Goal: Task Accomplishment & Management: Complete application form

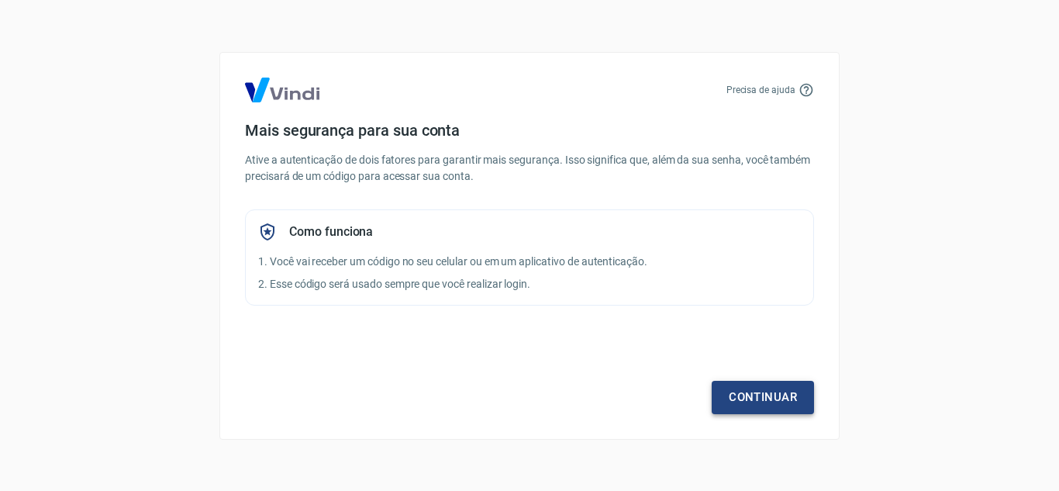
click at [768, 402] on link "Continuar" at bounding box center [763, 397] width 102 height 33
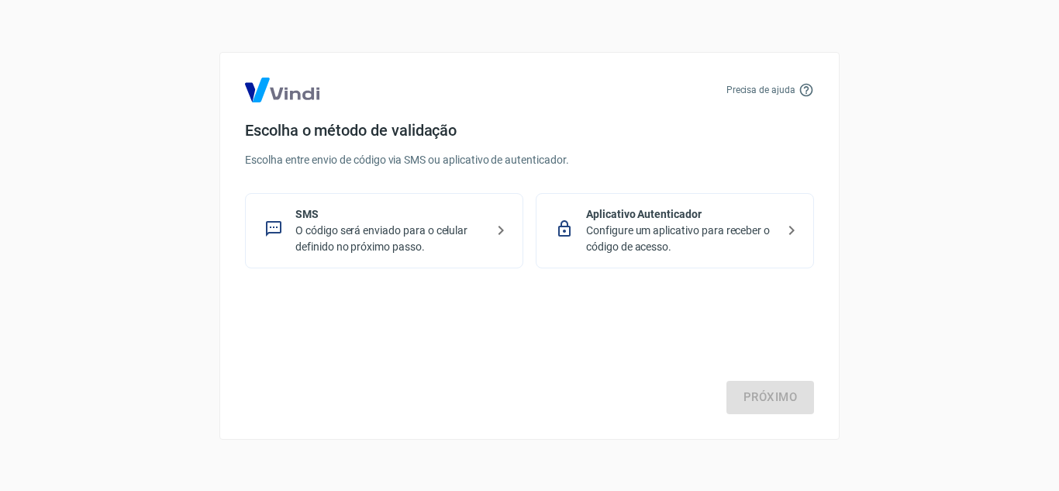
click at [444, 231] on p "O código será enviado para o celular definido no próximo passo." at bounding box center [390, 238] width 190 height 33
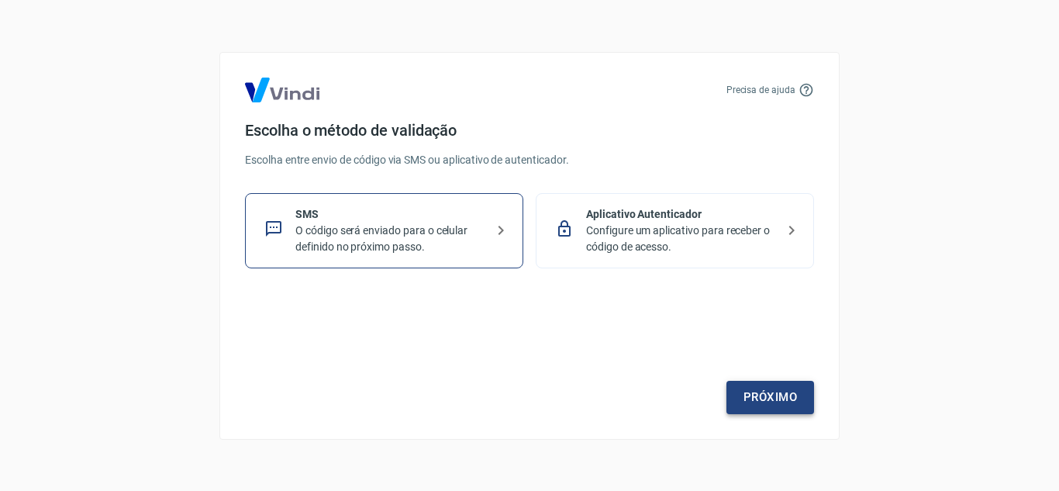
click at [773, 398] on link "Próximo" at bounding box center [770, 397] width 88 height 33
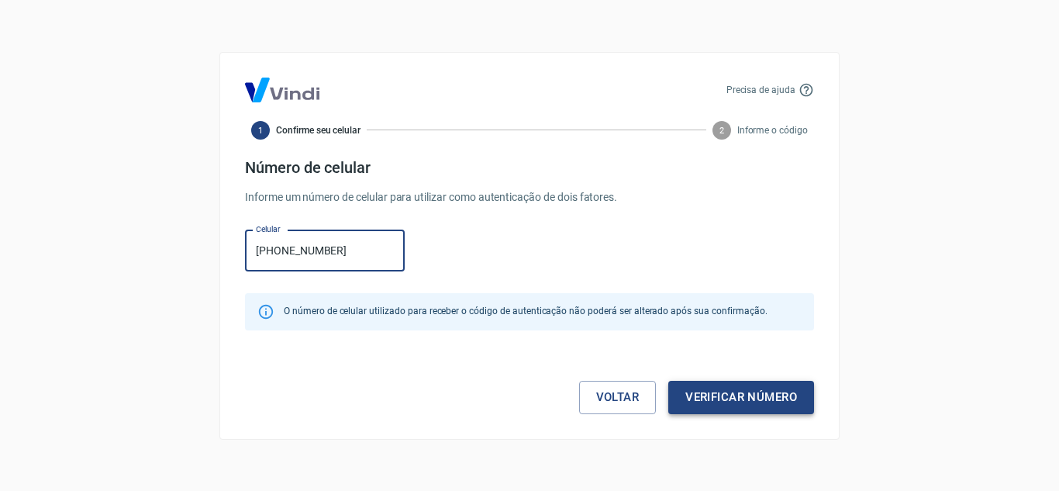
type input "(11) 97027-8737"
click at [756, 396] on button "Verificar número" at bounding box center [741, 397] width 146 height 33
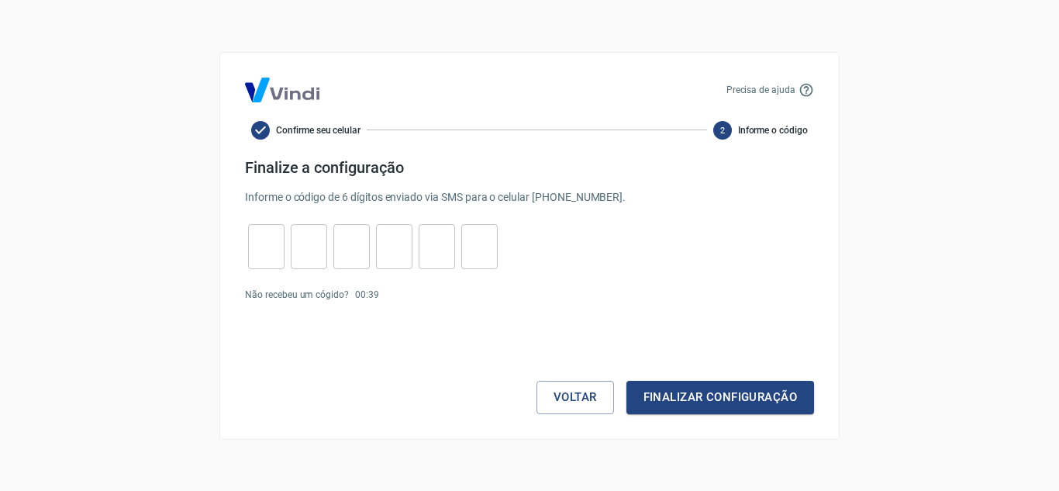
click at [271, 253] on input "tel" at bounding box center [266, 245] width 36 height 33
type input "5"
type input "7"
type input "2"
type input "4"
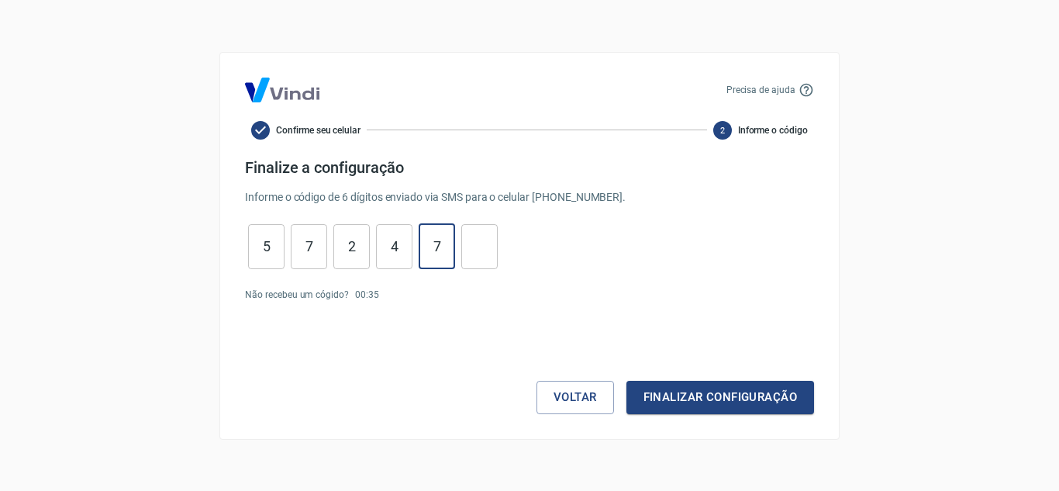
type input "7"
type input "1"
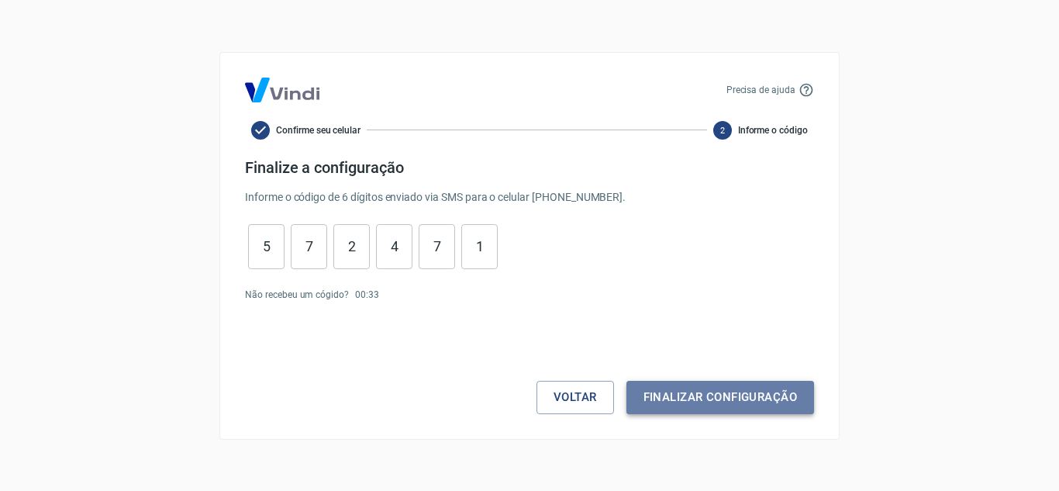
click at [732, 408] on button "Finalizar configuração" at bounding box center [720, 397] width 188 height 33
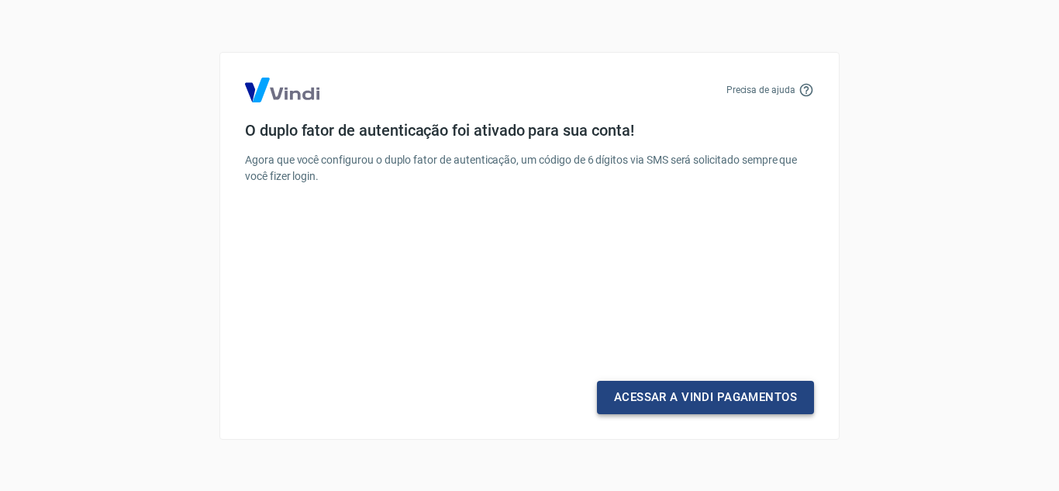
click at [703, 401] on link "Acessar a Vindi Pagamentos" at bounding box center [705, 397] width 217 height 33
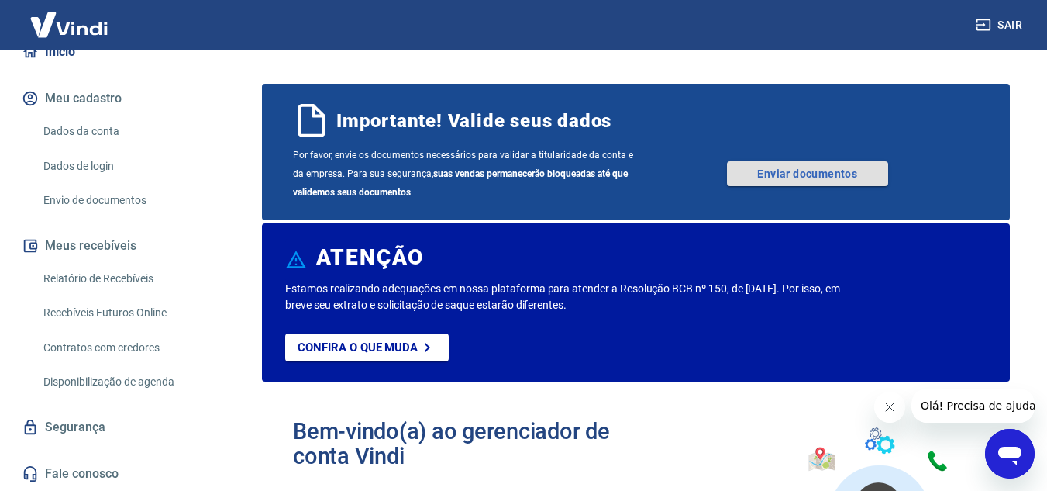
click at [832, 171] on link "Enviar documentos" at bounding box center [807, 173] width 161 height 25
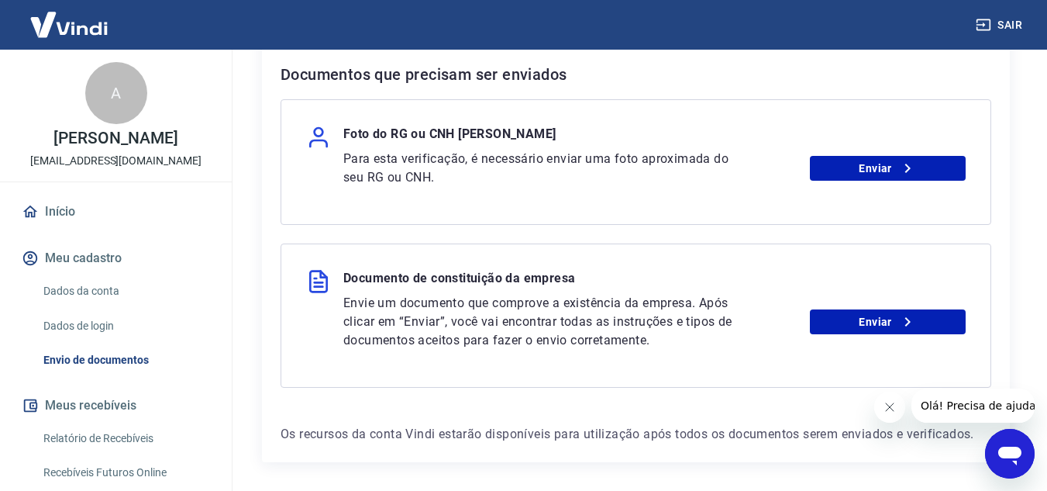
scroll to position [310, 0]
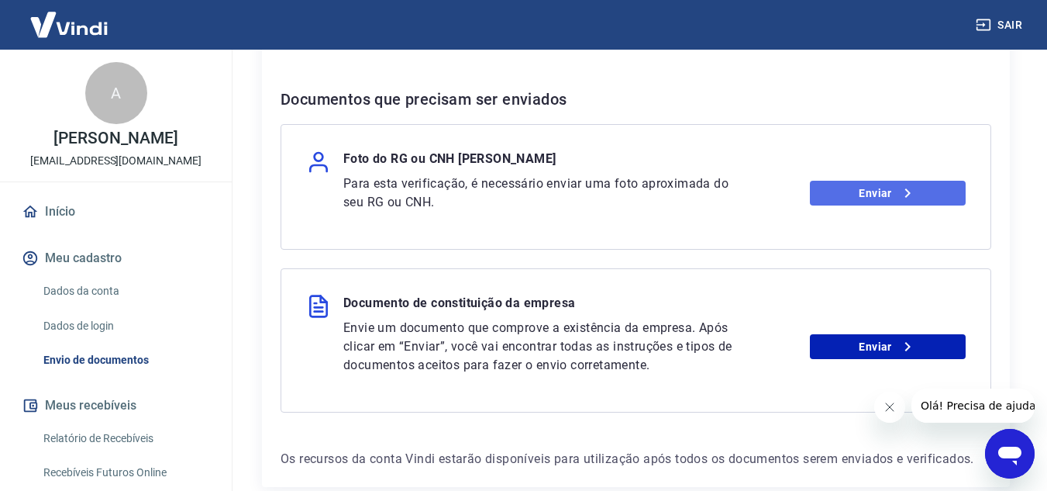
click at [908, 196] on icon at bounding box center [907, 193] width 19 height 19
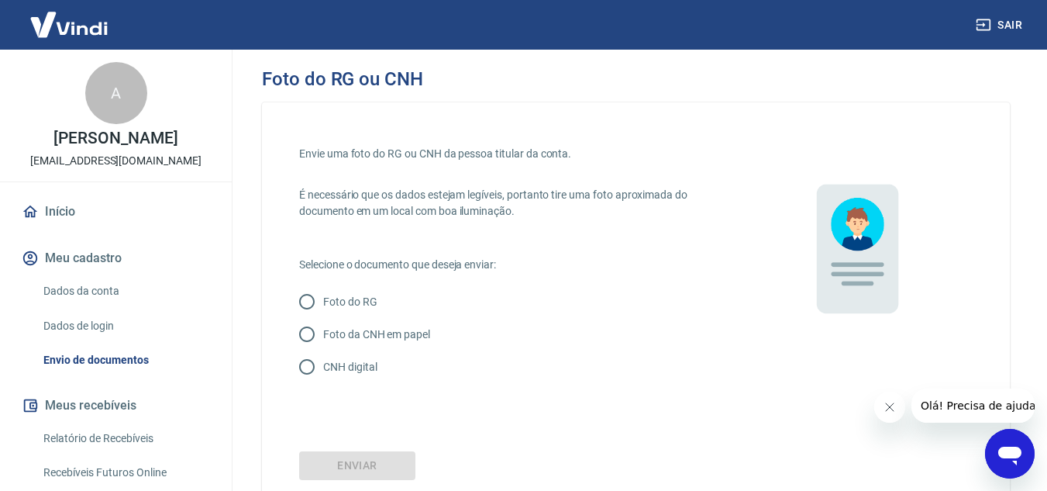
click at [308, 337] on input "Foto da CNH em papel" at bounding box center [307, 334] width 33 height 33
radio input "true"
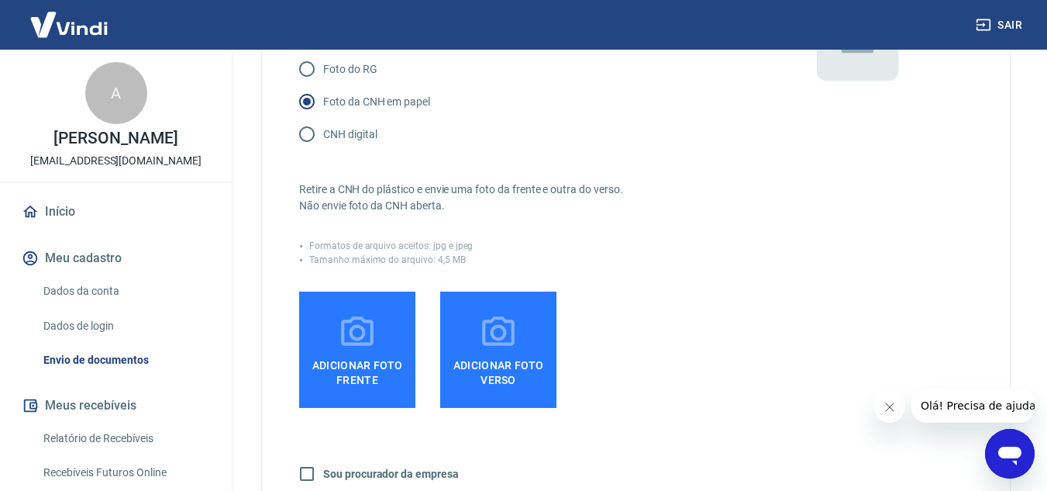
scroll to position [310, 0]
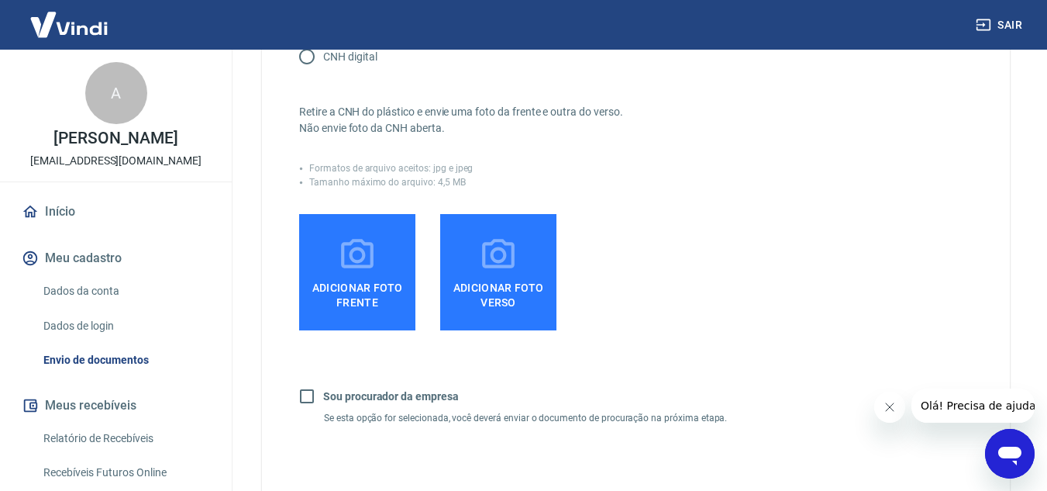
click at [331, 266] on label "Adicionar foto frente" at bounding box center [357, 272] width 116 height 116
click at [0, 0] on input "Adicionar foto frente" at bounding box center [0, 0] width 0 height 0
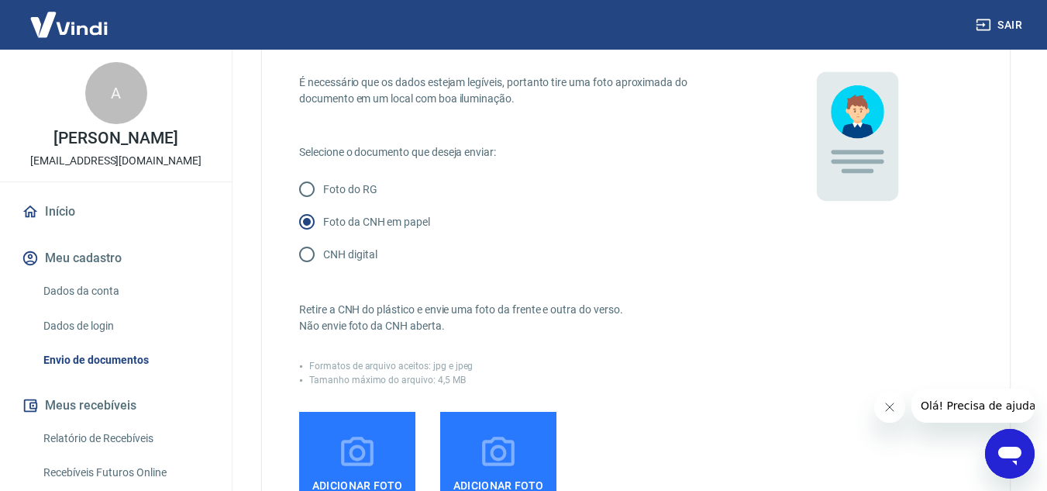
scroll to position [78, 0]
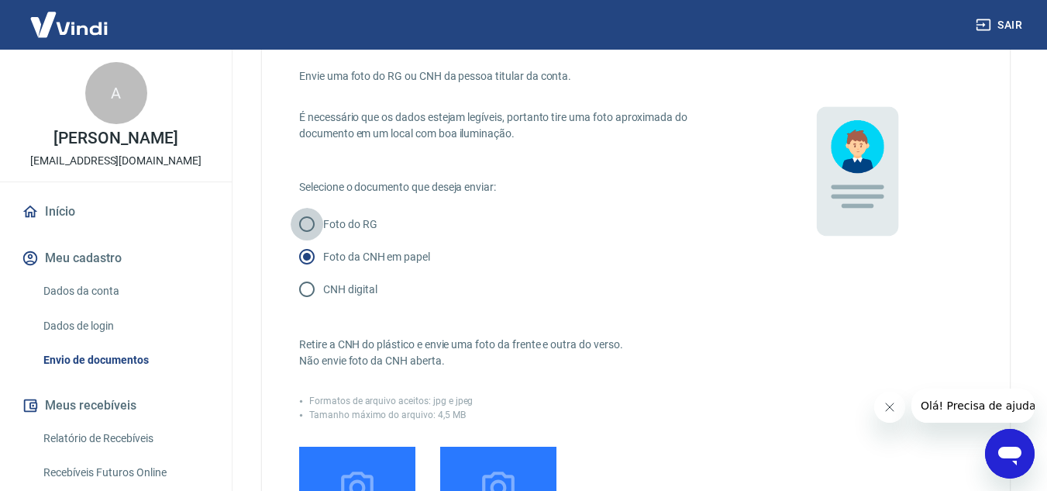
click at [309, 227] on input "Foto do RG" at bounding box center [307, 224] width 33 height 33
radio input "true"
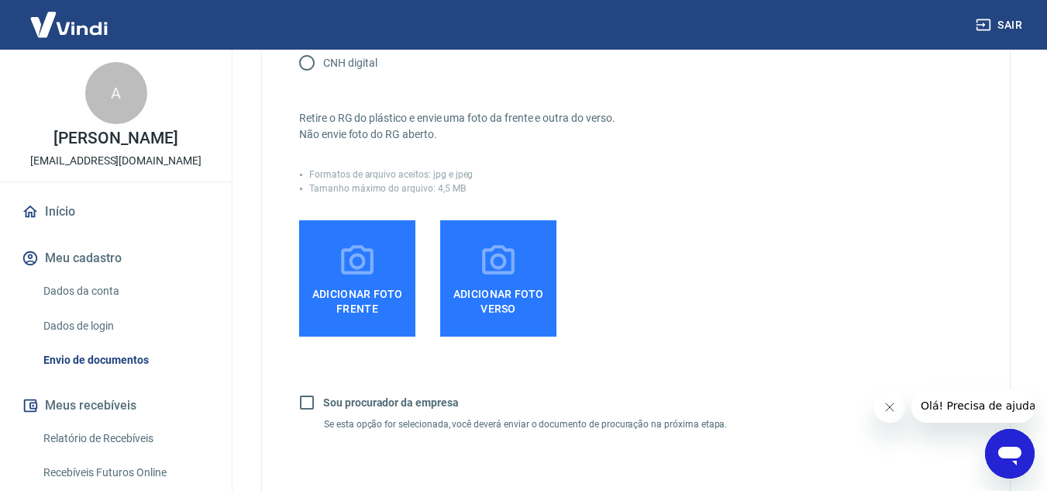
scroll to position [310, 0]
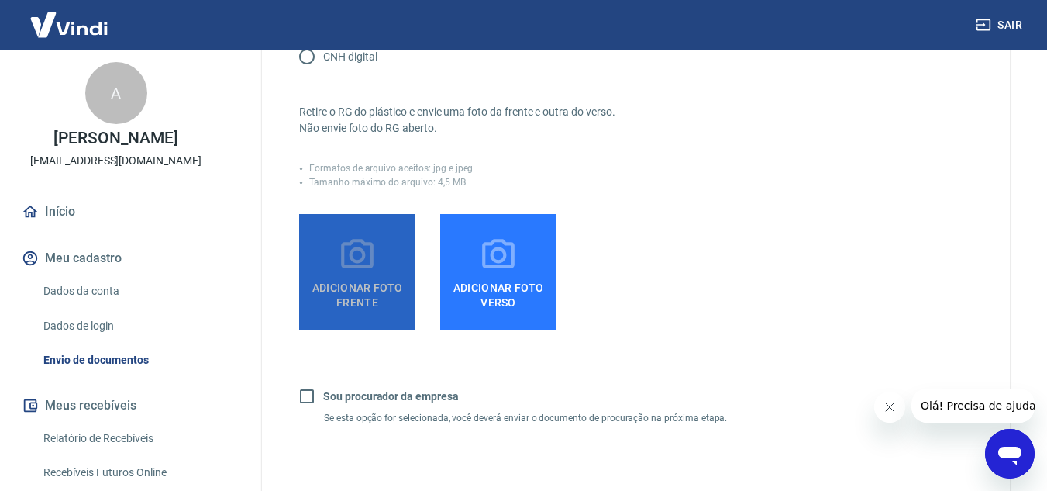
click at [351, 256] on icon at bounding box center [357, 253] width 33 height 29
click at [0, 0] on input "Adicionar foto frente" at bounding box center [0, 0] width 0 height 0
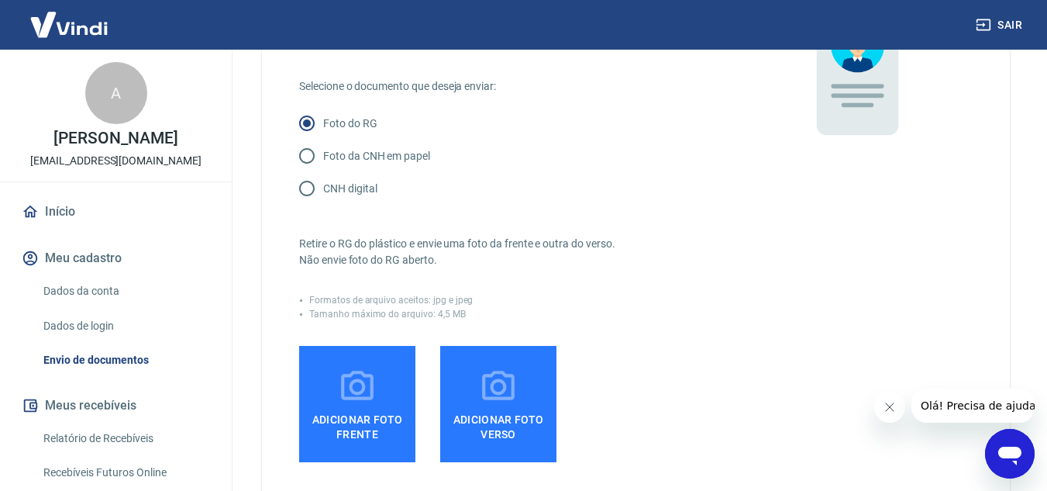
scroll to position [155, 0]
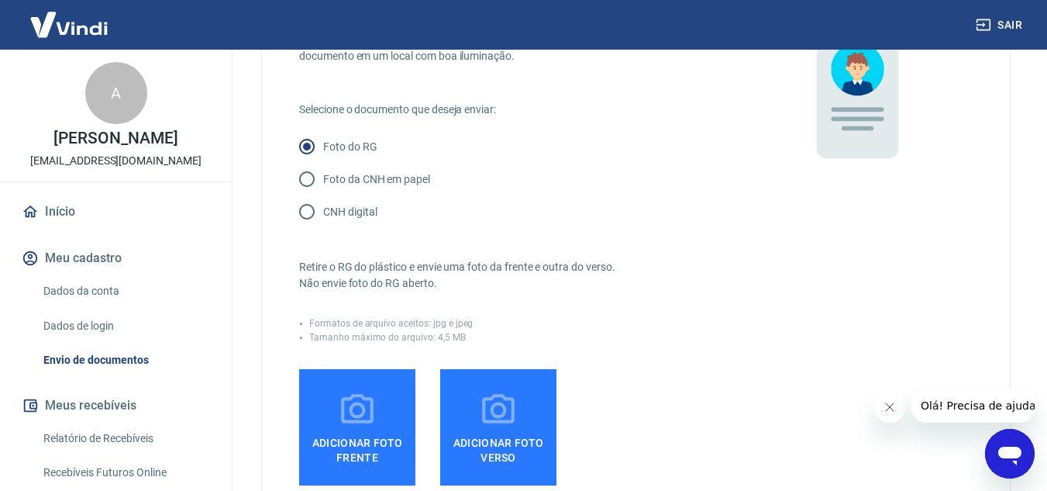
click at [303, 211] on input "CNH digital" at bounding box center [307, 211] width 33 height 33
radio input "true"
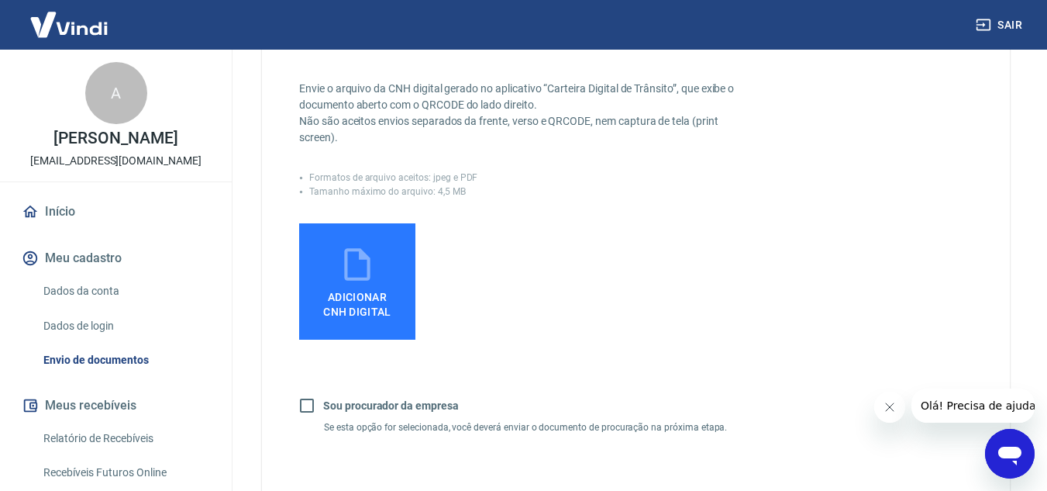
scroll to position [388, 0]
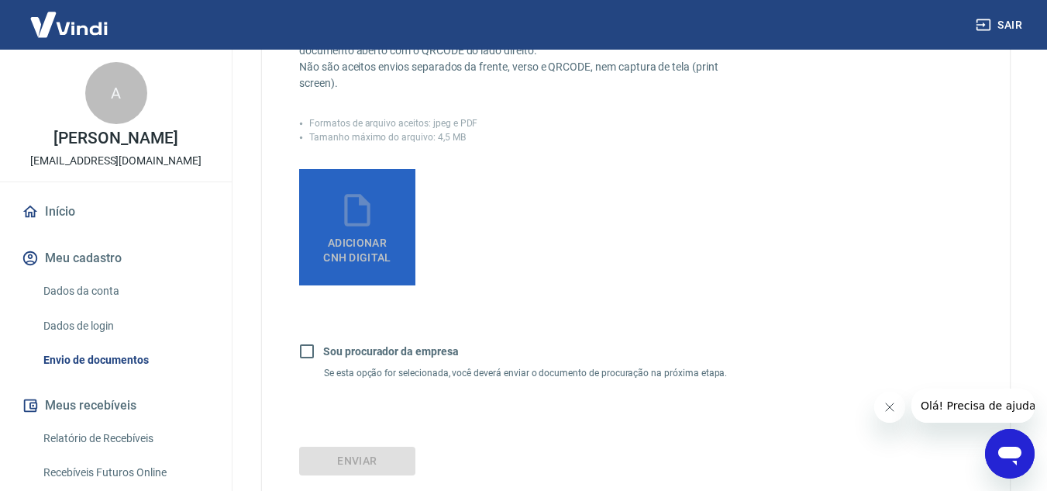
click at [360, 220] on icon at bounding box center [357, 210] width 39 height 39
click at [0, 0] on input "Adicionar CNH Digital" at bounding box center [0, 0] width 0 height 0
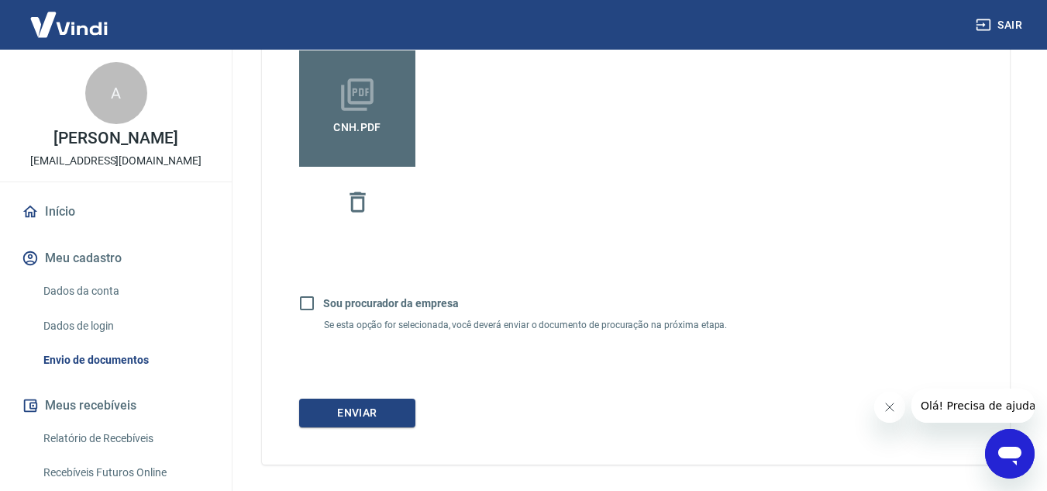
scroll to position [565, 0]
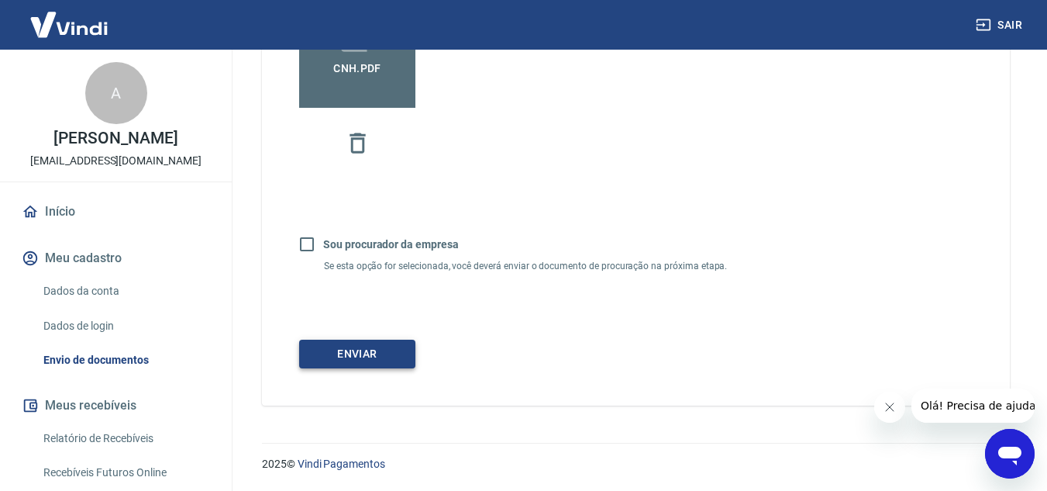
click at [347, 360] on button "Enviar" at bounding box center [357, 354] width 116 height 29
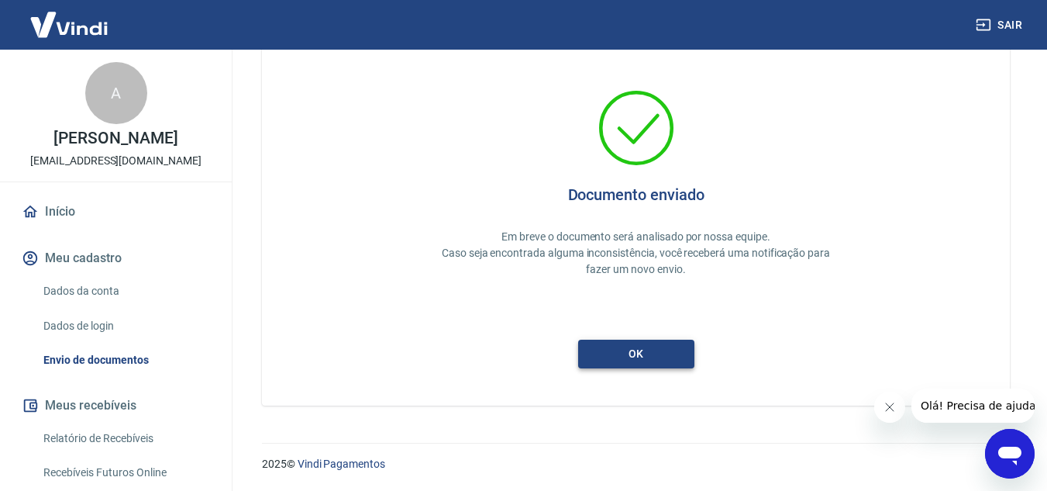
click at [652, 357] on button "ok" at bounding box center [636, 354] width 116 height 29
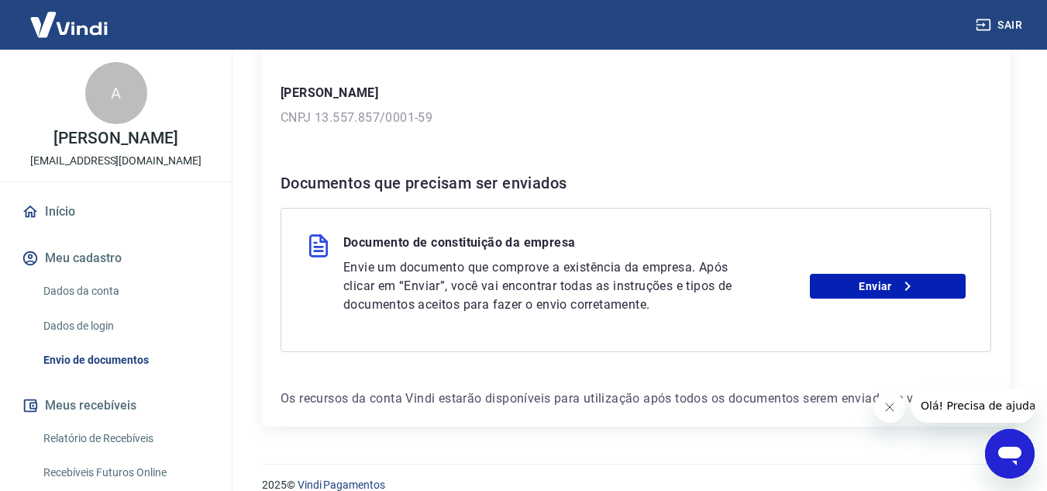
scroll to position [233, 0]
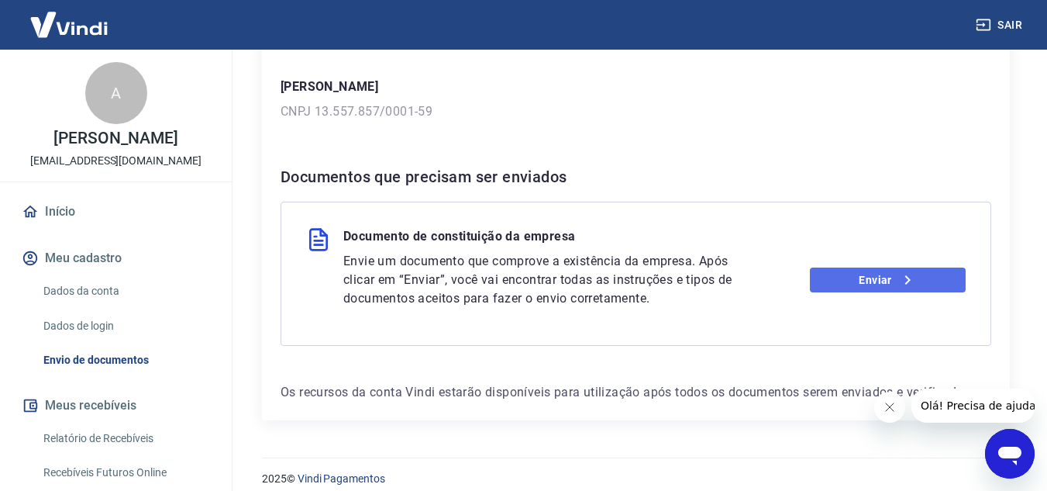
click at [900, 281] on icon at bounding box center [907, 280] width 19 height 19
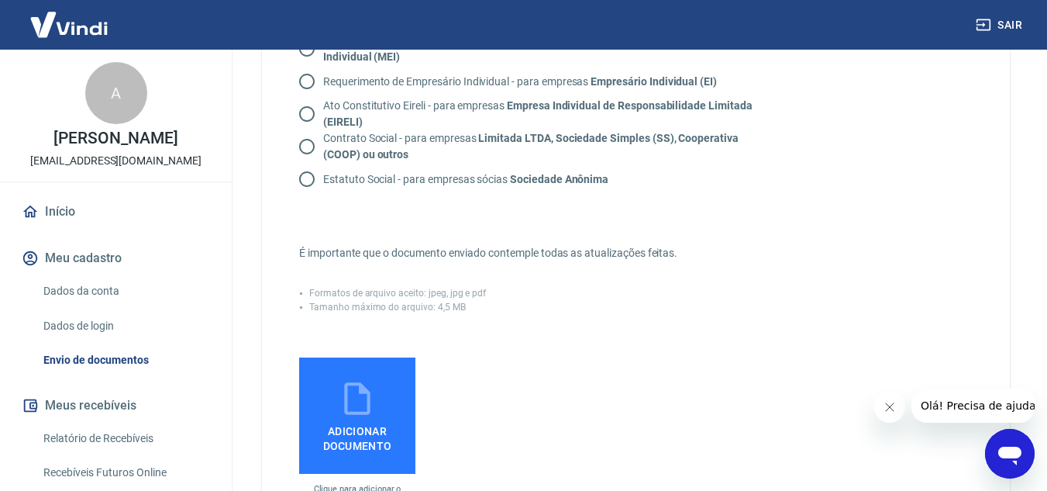
scroll to position [155, 0]
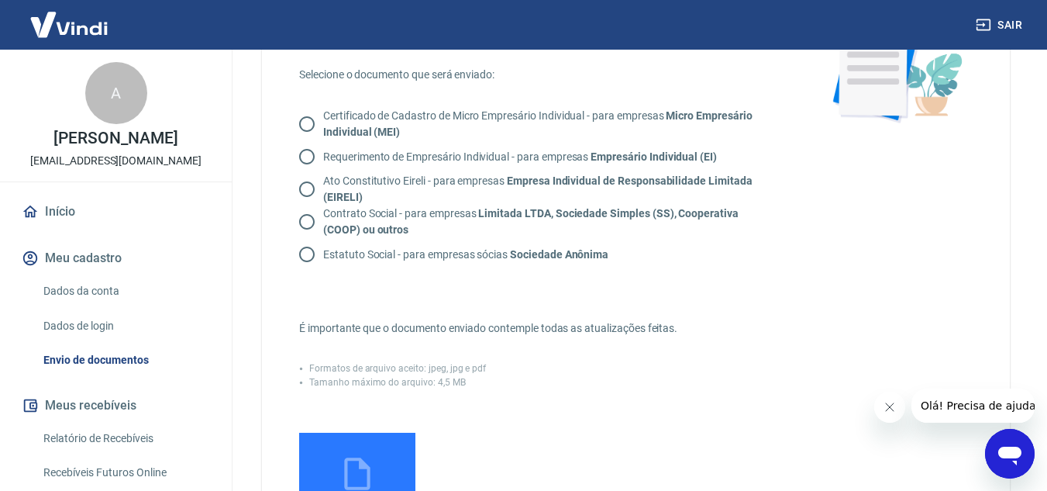
click at [307, 222] on input "Contrato Social - para empresas Limitada LTDA, Sociedade Simples (SS), Cooperat…" at bounding box center [307, 221] width 33 height 33
radio input "true"
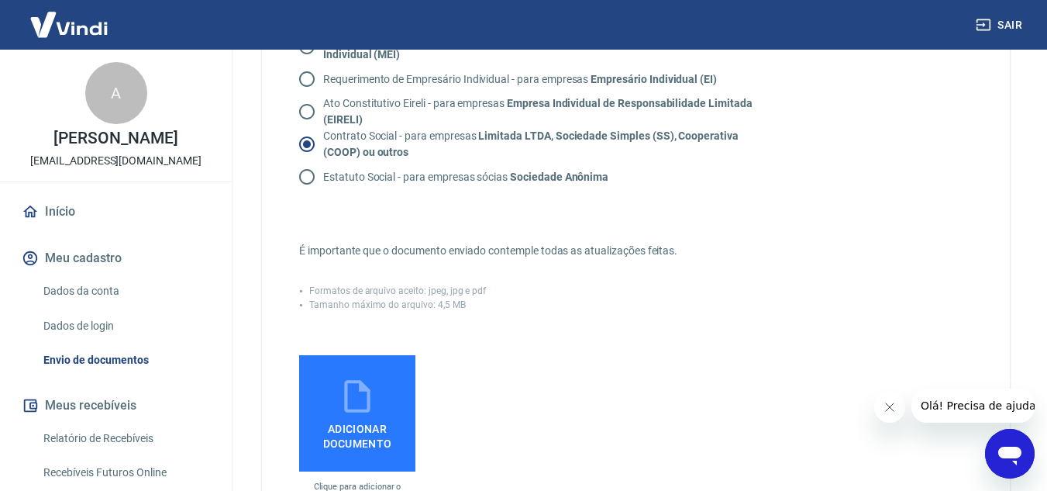
scroll to position [310, 0]
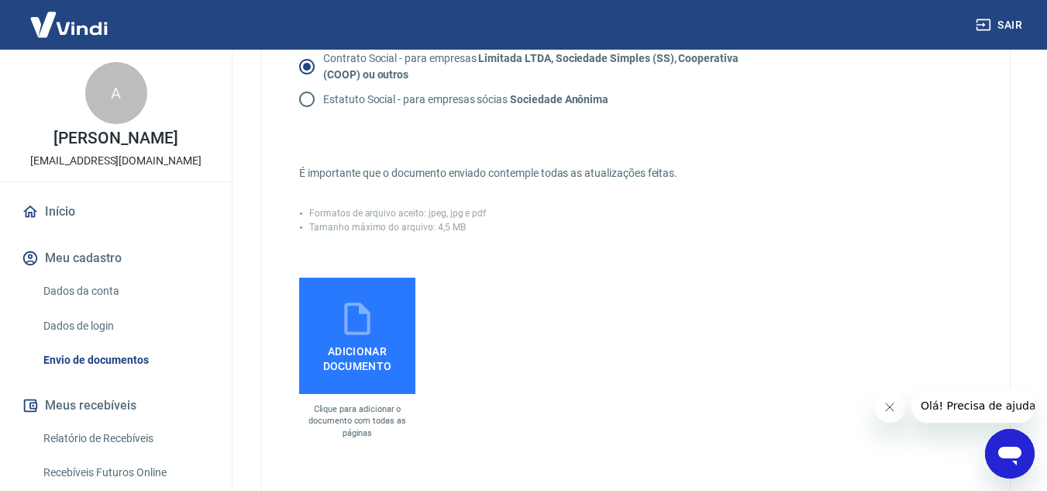
click at [350, 319] on icon at bounding box center [357, 318] width 39 height 39
click at [0, 0] on input "Adicionar documento" at bounding box center [0, 0] width 0 height 0
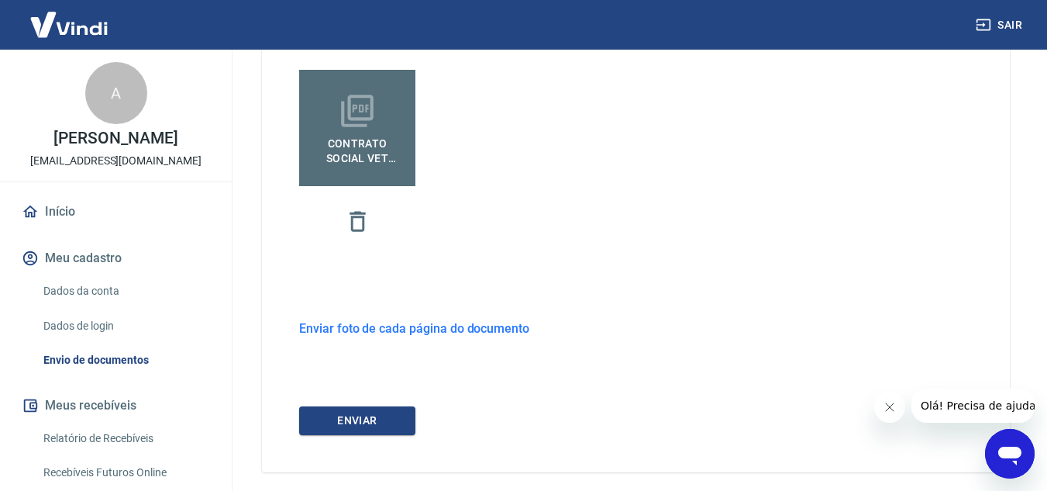
scroll to position [543, 0]
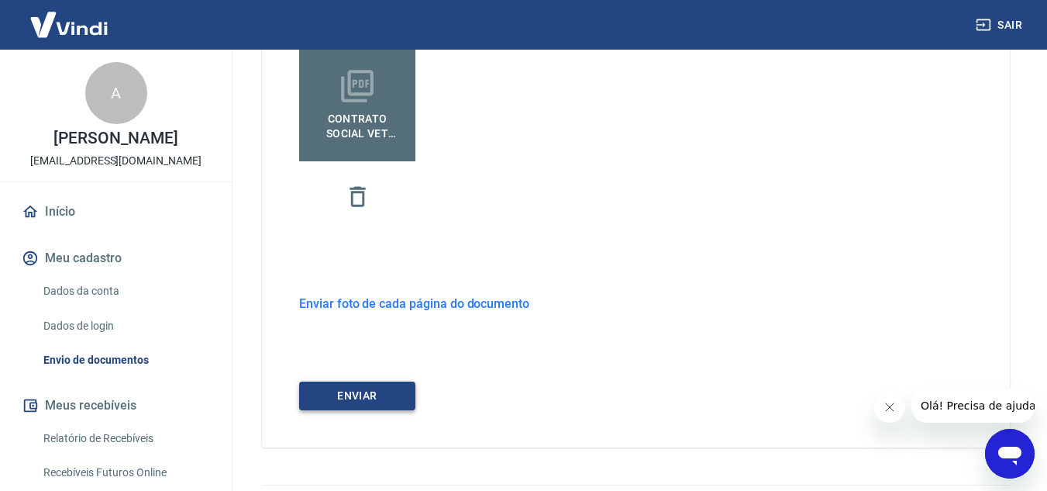
click at [353, 395] on button "ENVIAR" at bounding box center [357, 395] width 116 height 29
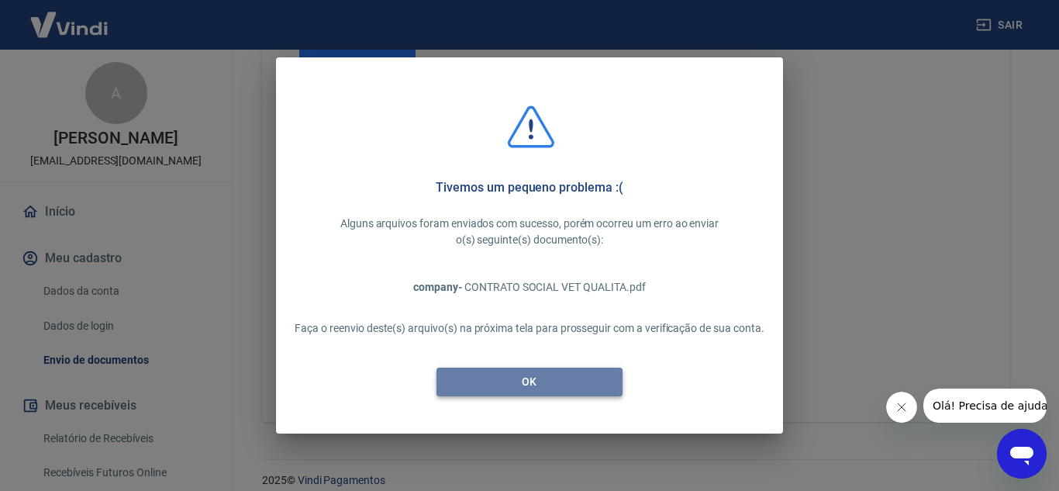
click at [543, 376] on button "OK" at bounding box center [529, 381] width 186 height 29
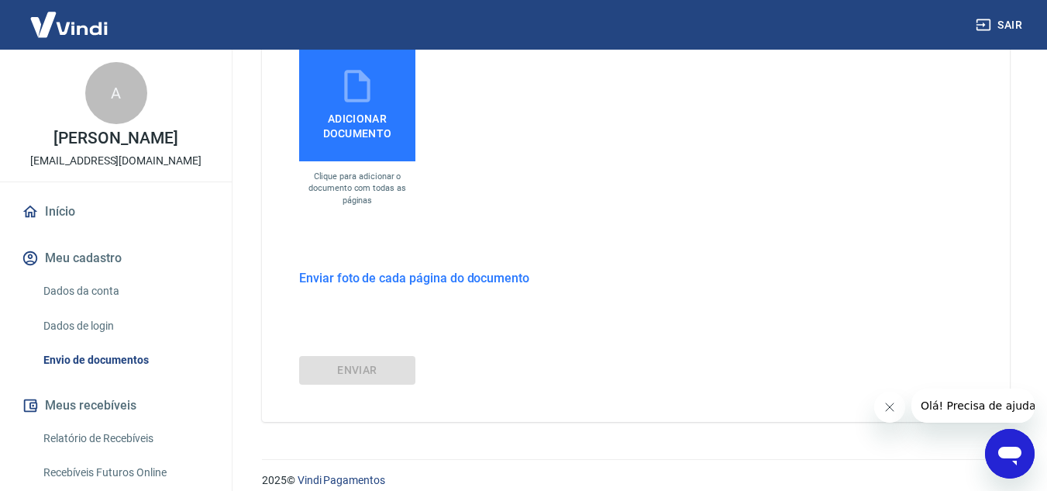
click at [351, 112] on span "Adicionar documento" at bounding box center [357, 122] width 104 height 35
click at [0, 0] on input "Adicionar documento" at bounding box center [0, 0] width 0 height 0
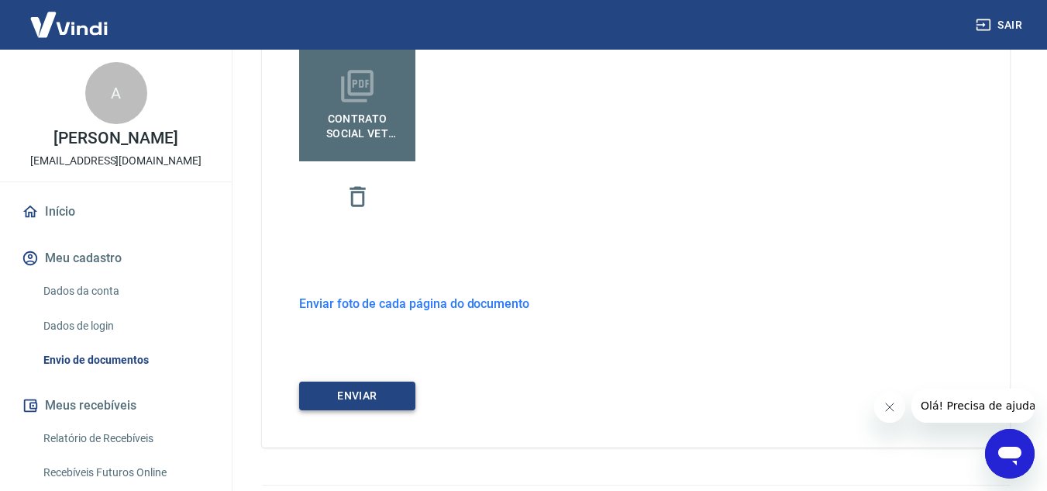
click at [367, 394] on button "ENVIAR" at bounding box center [357, 395] width 116 height 29
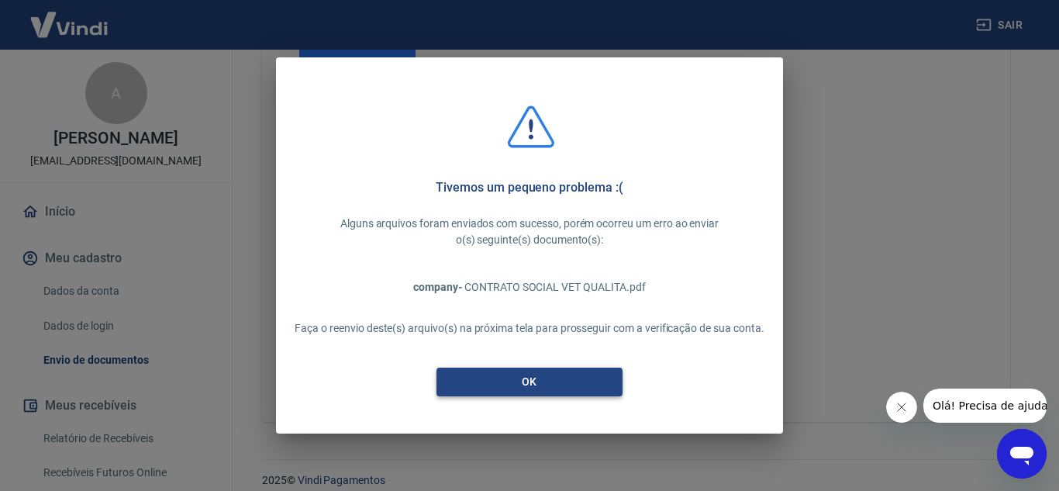
click at [536, 385] on button "OK" at bounding box center [529, 381] width 186 height 29
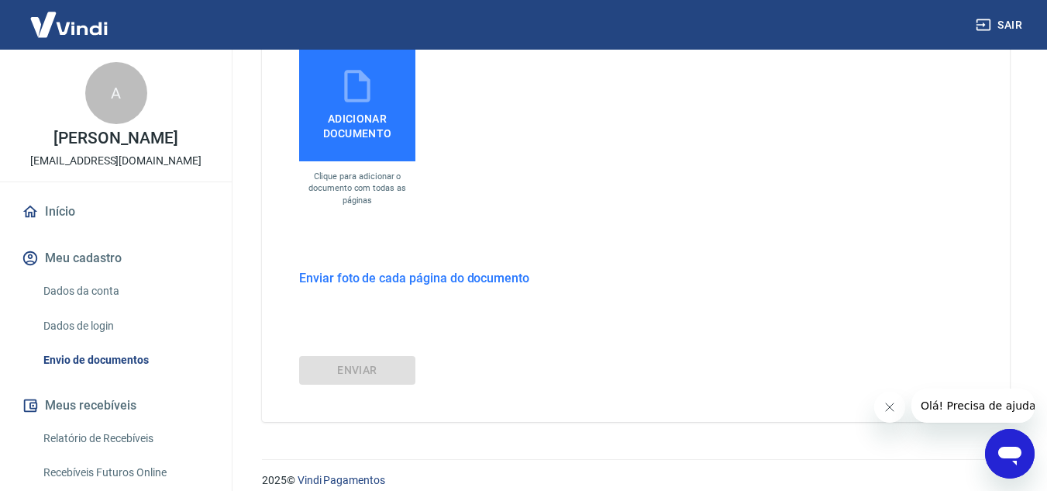
click at [419, 279] on h6 "Enviar foto de cada página do documento" at bounding box center [414, 277] width 230 height 19
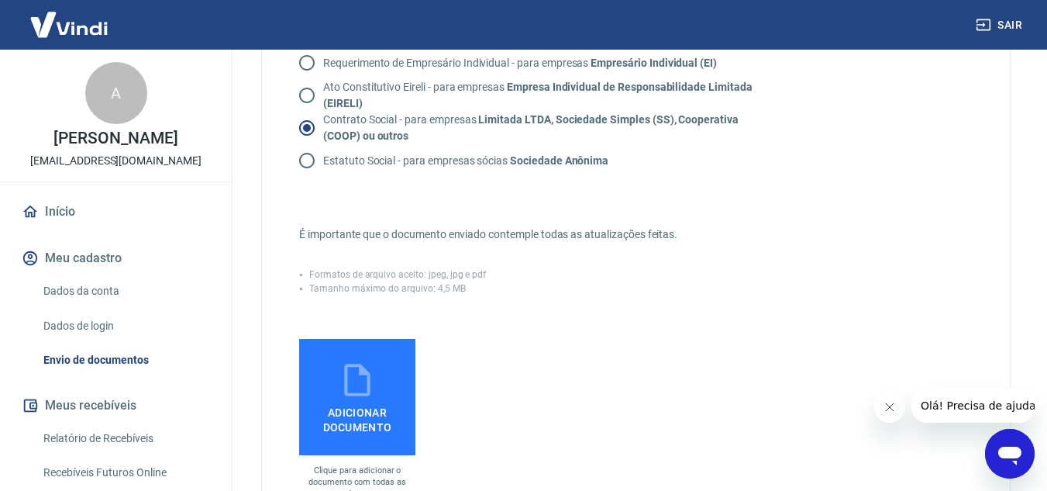
scroll to position [310, 0]
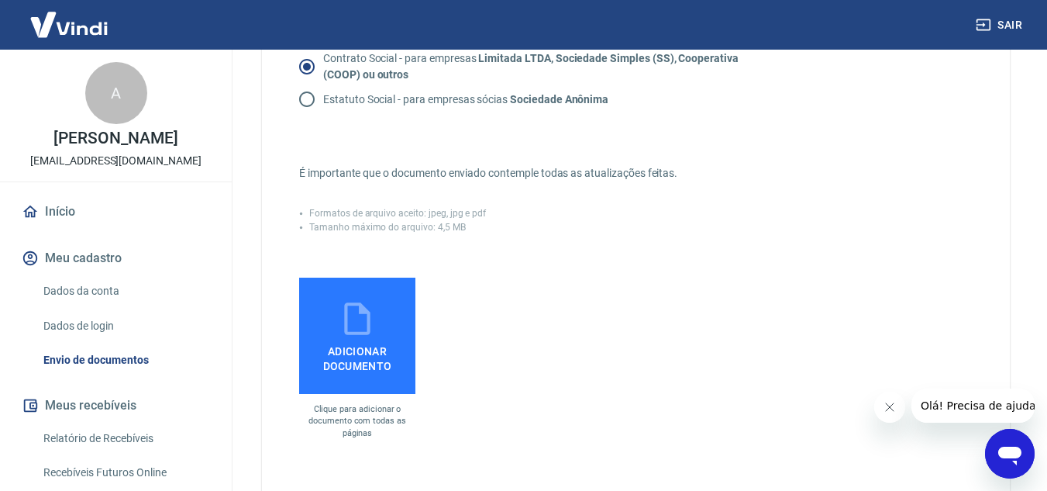
click at [371, 335] on icon at bounding box center [357, 318] width 39 height 39
click at [0, 0] on input "Adicionar documento" at bounding box center [0, 0] width 0 height 0
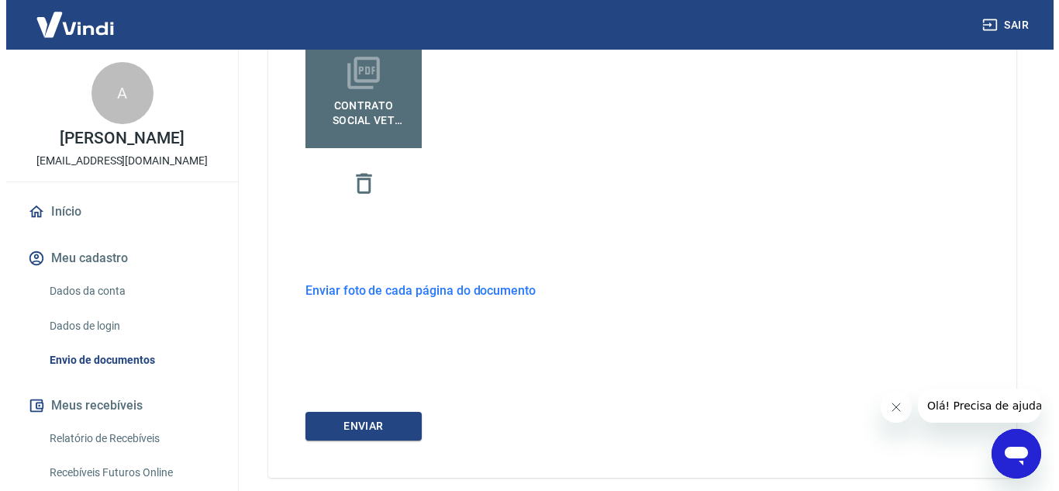
scroll to position [620, 0]
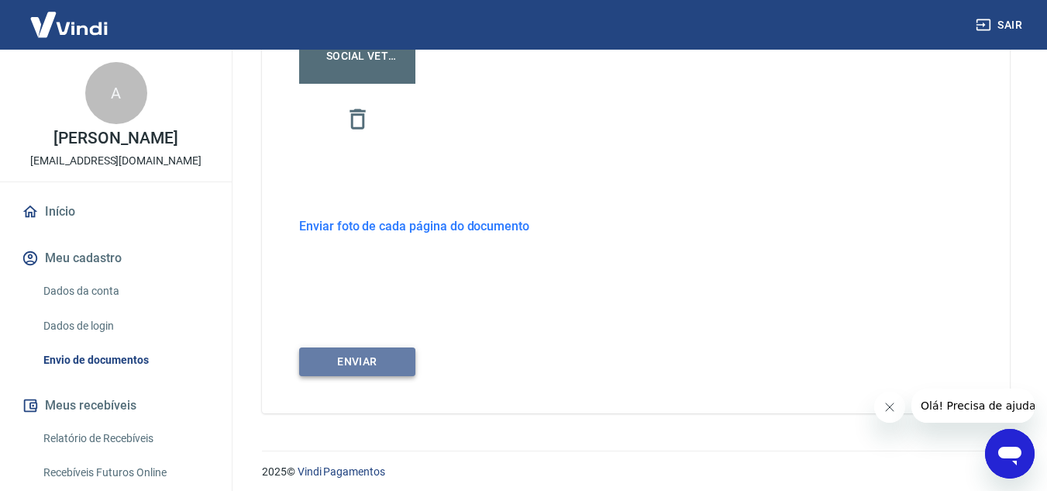
click at [355, 366] on button "ENVIAR" at bounding box center [357, 361] width 116 height 29
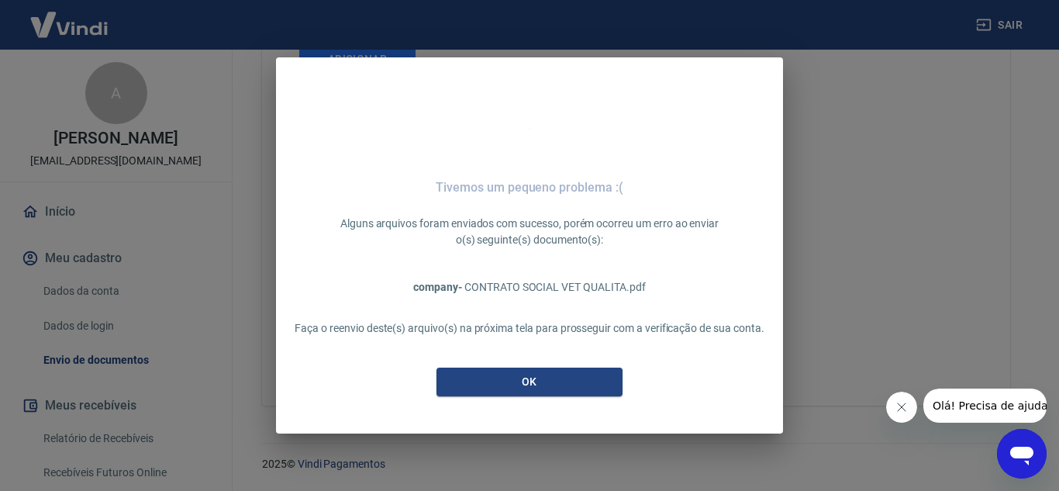
scroll to position [602, 0]
